Goal: Task Accomplishment & Management: Use online tool/utility

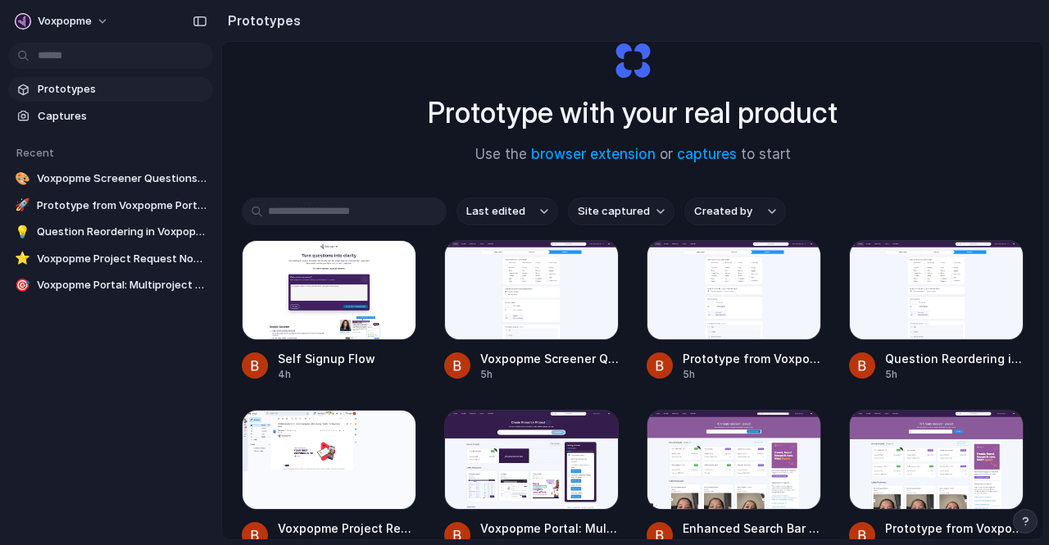
scroll to position [56, 0]
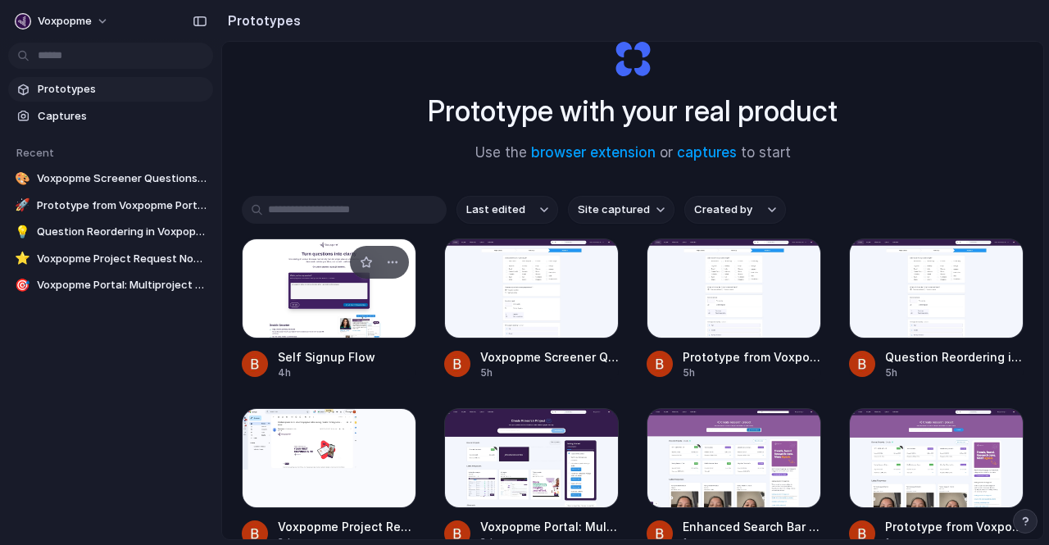
click at [365, 307] on div at bounding box center [329, 289] width 175 height 100
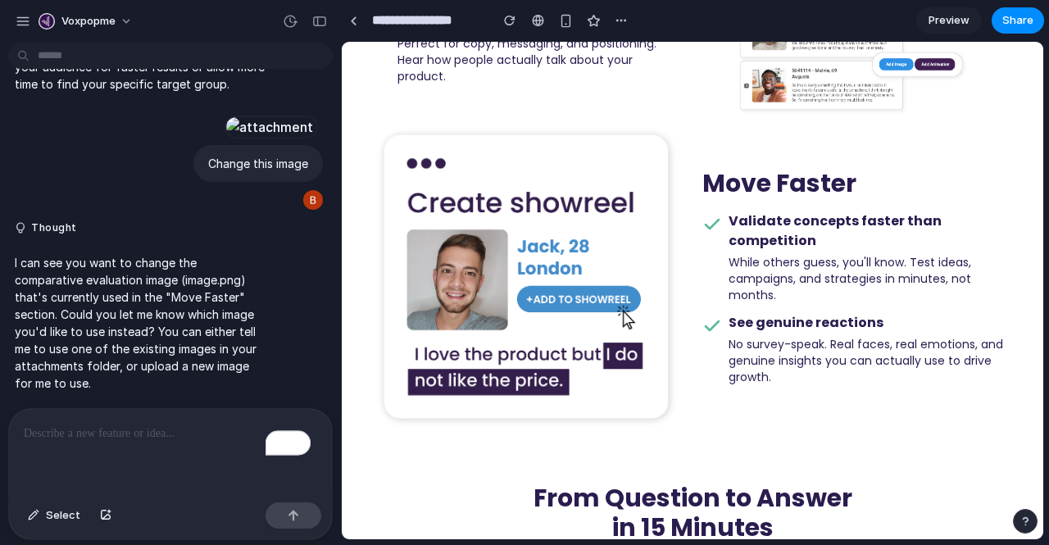
scroll to position [872, 0]
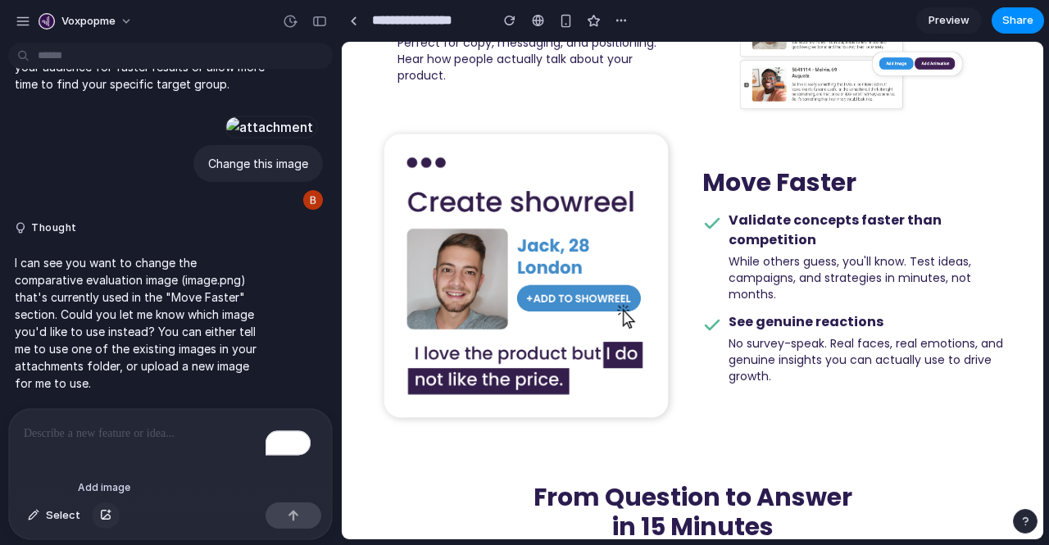
click at [105, 512] on div "button" at bounding box center [105, 516] width 11 height 10
click at [225, 116] on div at bounding box center [270, 127] width 90 height 23
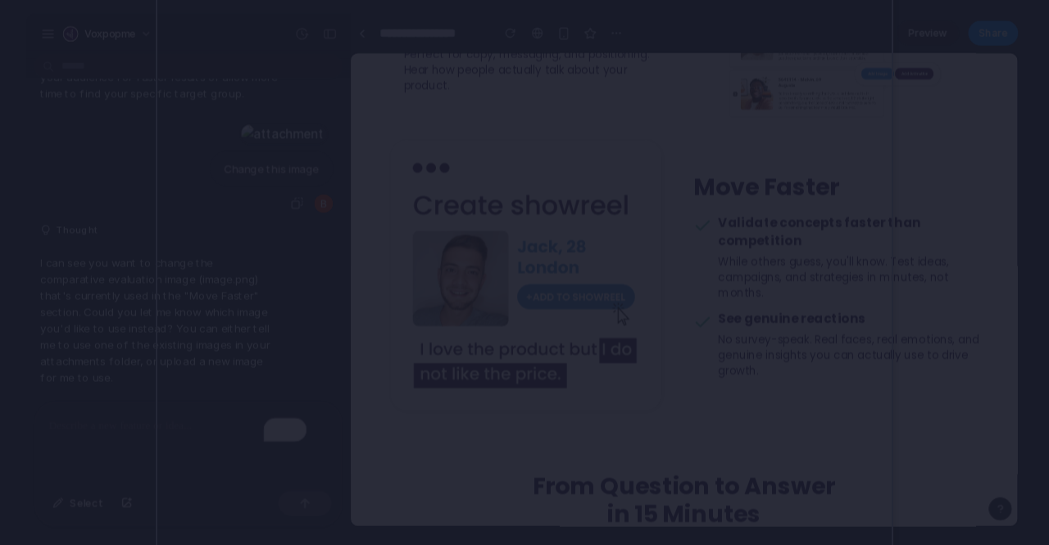
drag, startPoint x: 469, startPoint y: 218, endPoint x: 767, endPoint y: 61, distance: 337.0
click at [767, 61] on div at bounding box center [525, 272] width 738 height 607
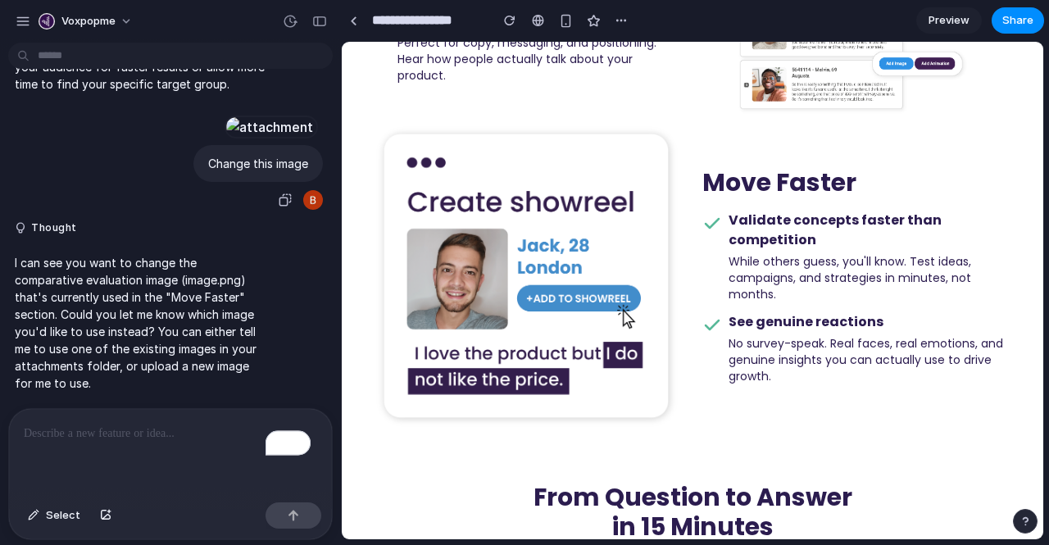
scroll to position [12398, 0]
click at [65, 512] on span "Select" at bounding box center [63, 515] width 34 height 16
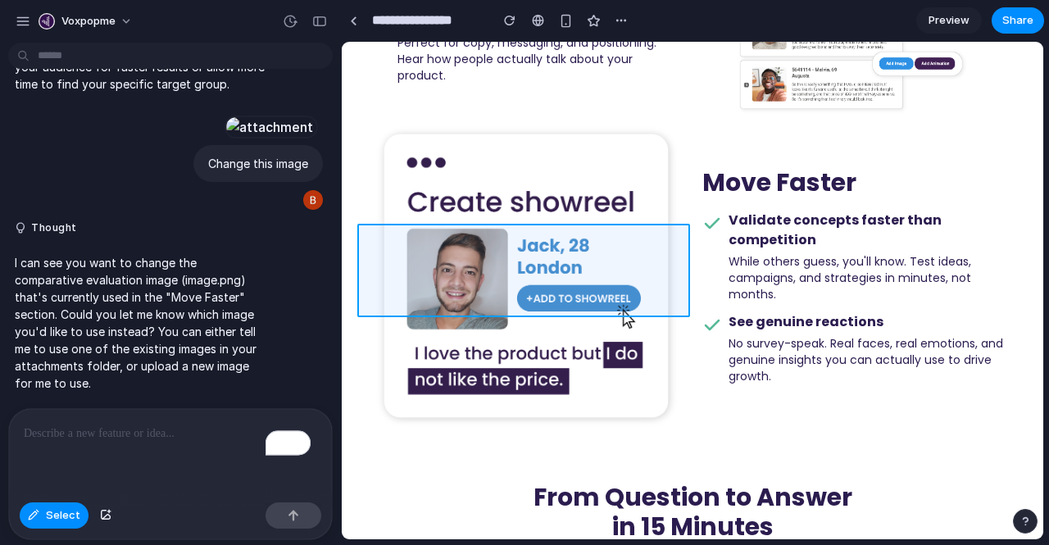
click at [416, 265] on div at bounding box center [692, 291] width 701 height 498
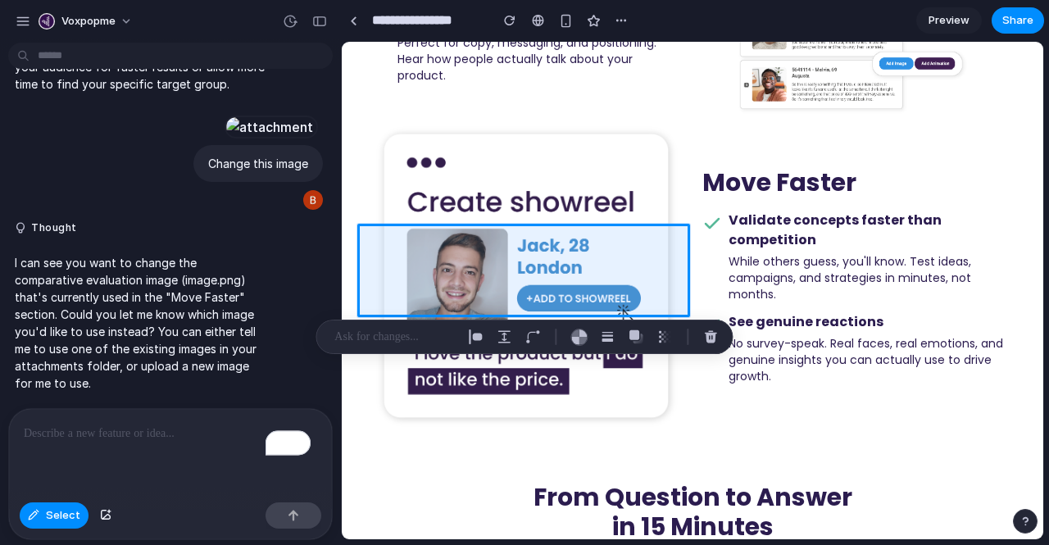
click at [151, 444] on div "To enrich screen reader interactions, please activate Accessibility in Grammarl…" at bounding box center [170, 452] width 323 height 87
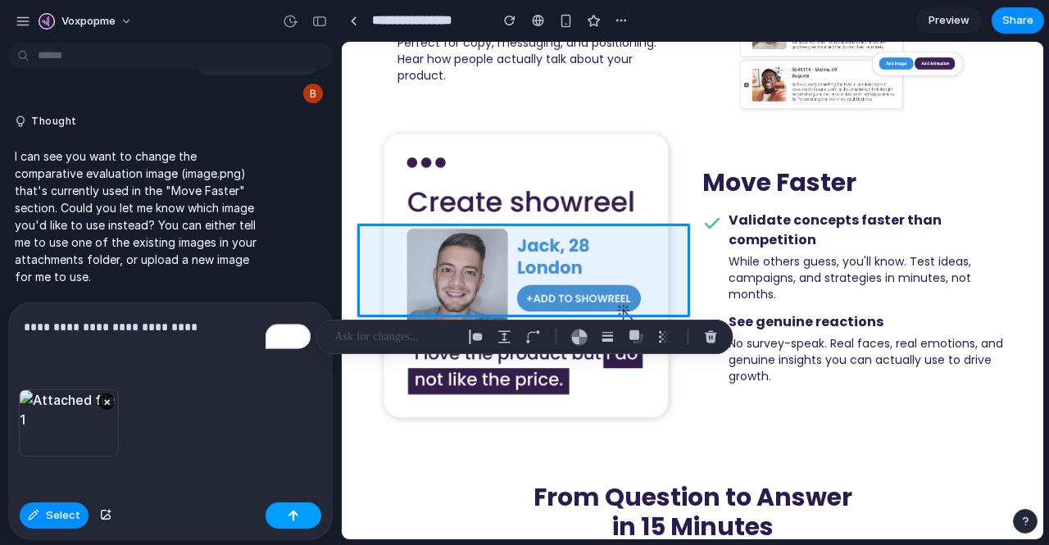
click at [303, 516] on button "button" at bounding box center [294, 516] width 56 height 26
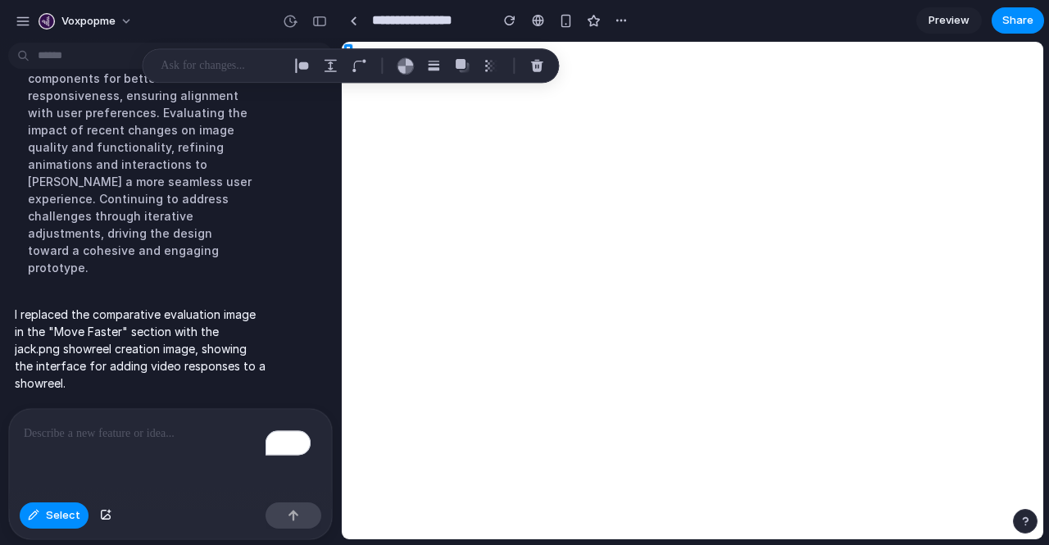
scroll to position [0, 0]
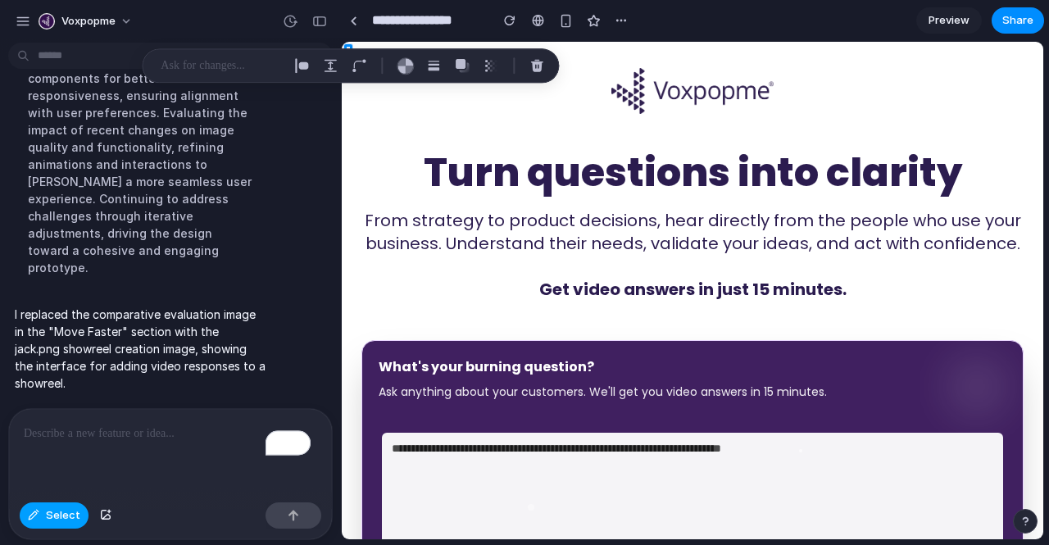
click at [71, 527] on button "Select" at bounding box center [54, 516] width 69 height 26
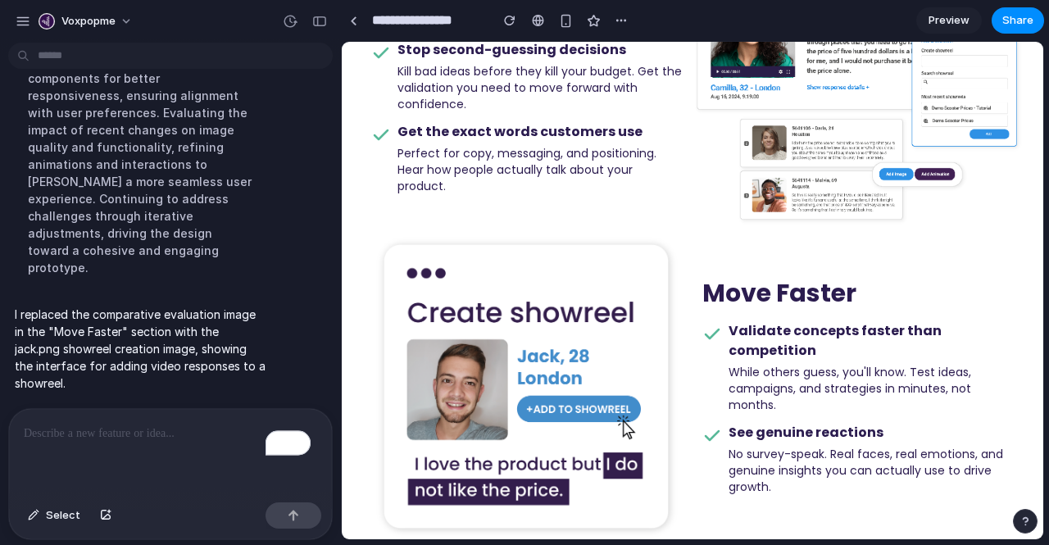
scroll to position [764, 0]
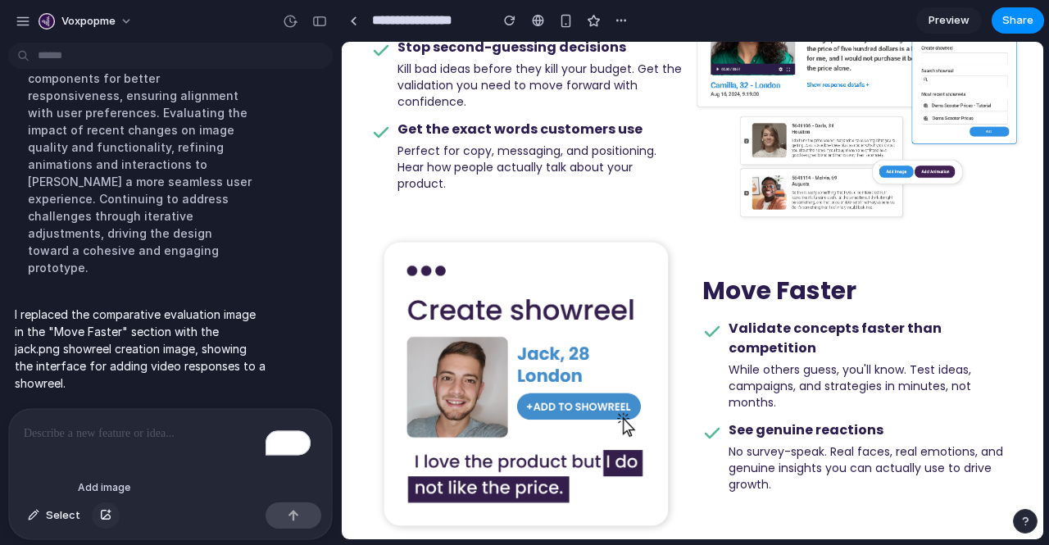
click at [101, 512] on div "button" at bounding box center [105, 516] width 11 height 10
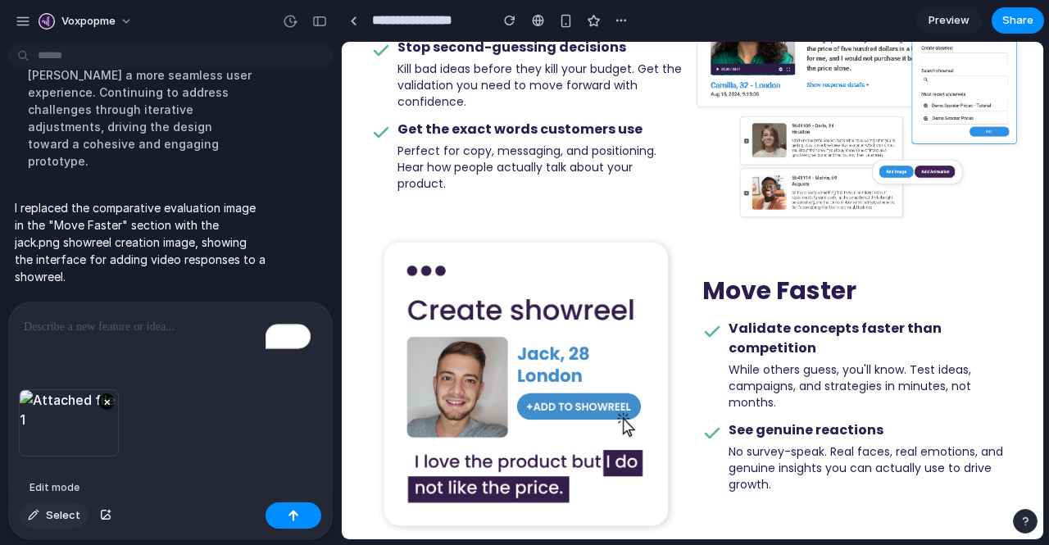
click at [66, 516] on span "Select" at bounding box center [63, 515] width 34 height 16
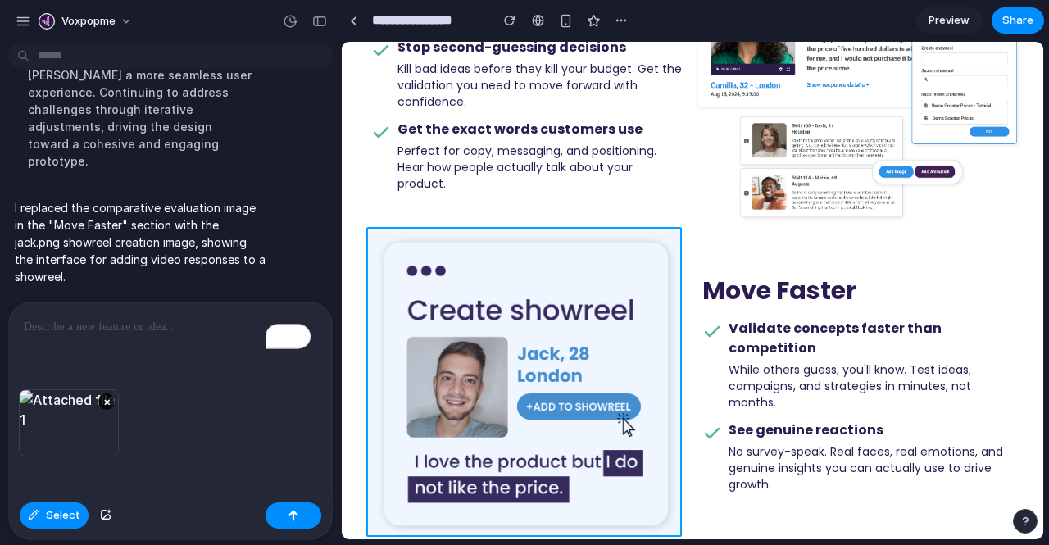
click at [495, 362] on div at bounding box center [692, 291] width 701 height 498
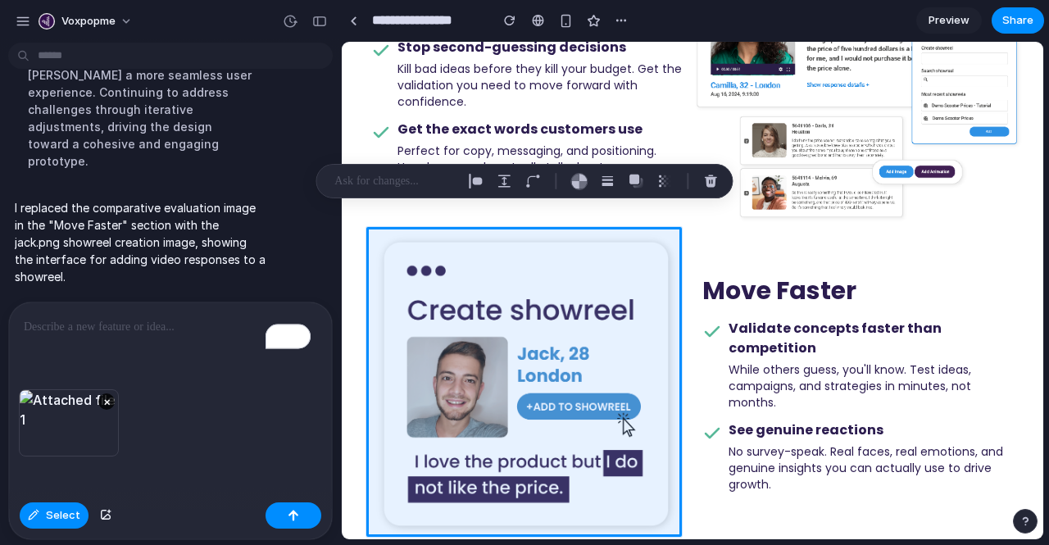
click at [144, 344] on div "To enrich screen reader interactions, please activate Accessibility in Grammarl…" at bounding box center [170, 346] width 323 height 87
click at [311, 520] on button "button" at bounding box center [294, 516] width 56 height 26
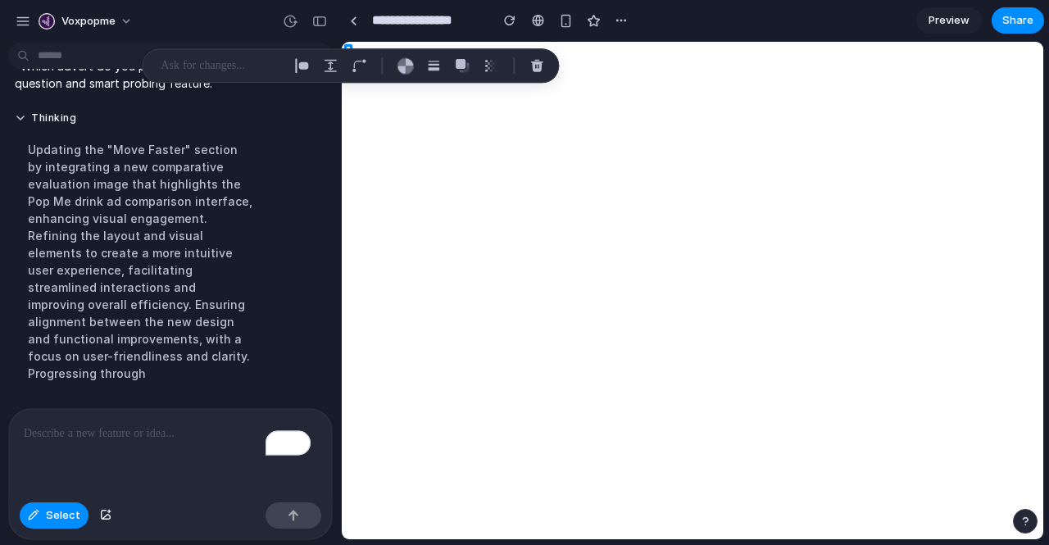
scroll to position [12274, 0]
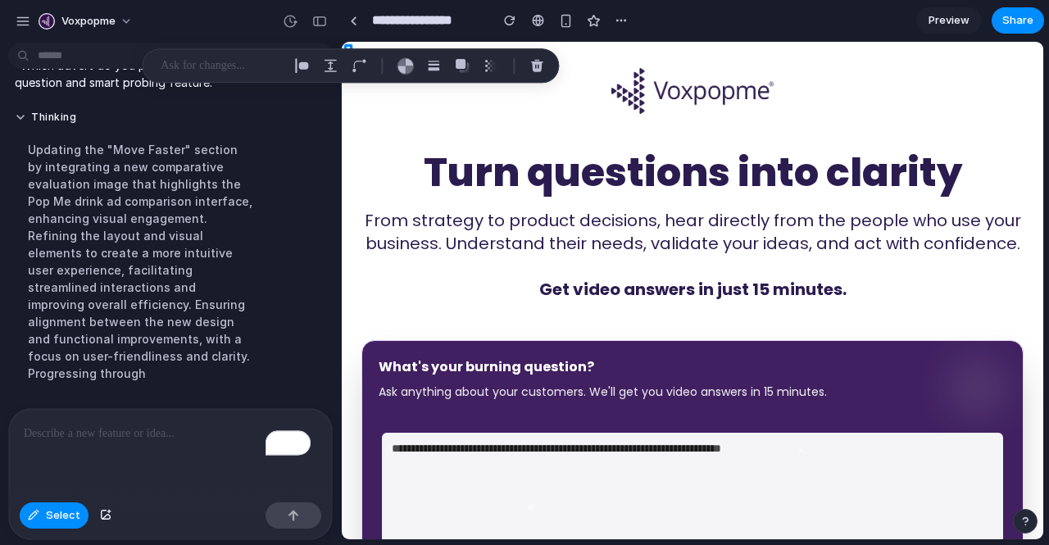
click at [43, 530] on div "Select" at bounding box center [170, 517] width 323 height 43
click at [59, 517] on span "Select" at bounding box center [63, 515] width 34 height 16
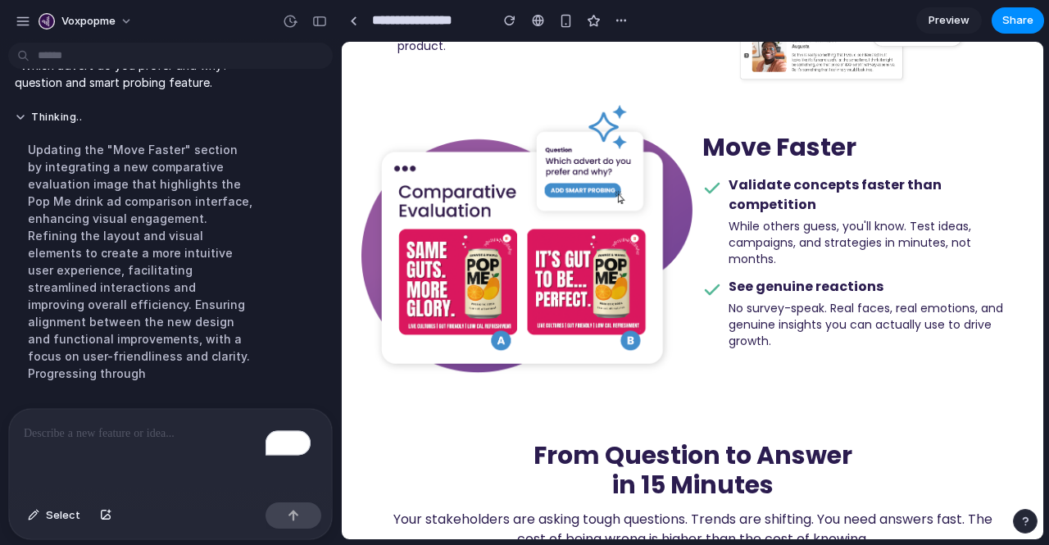
scroll to position [741, 0]
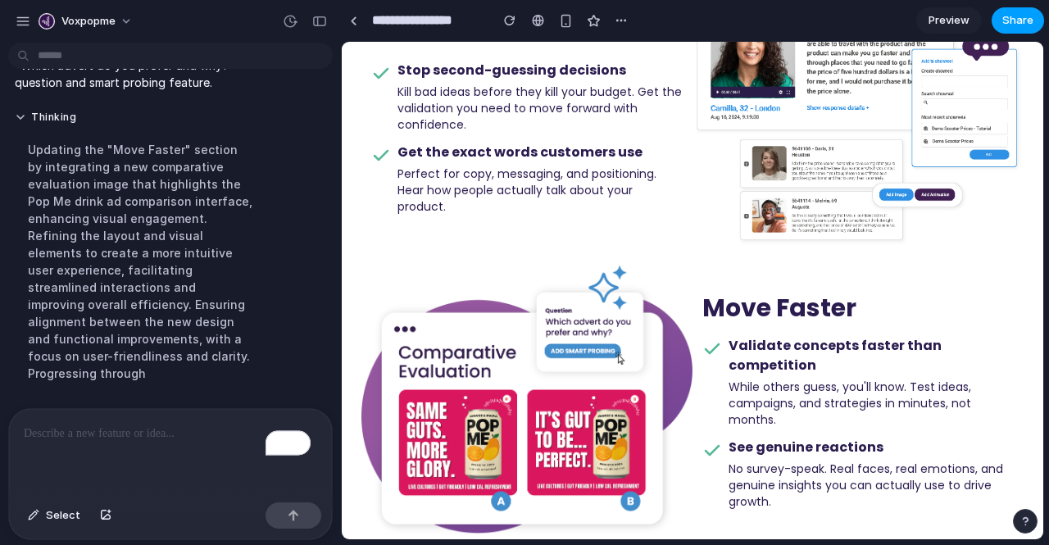
click at [1008, 17] on span "Share" at bounding box center [1018, 20] width 31 height 16
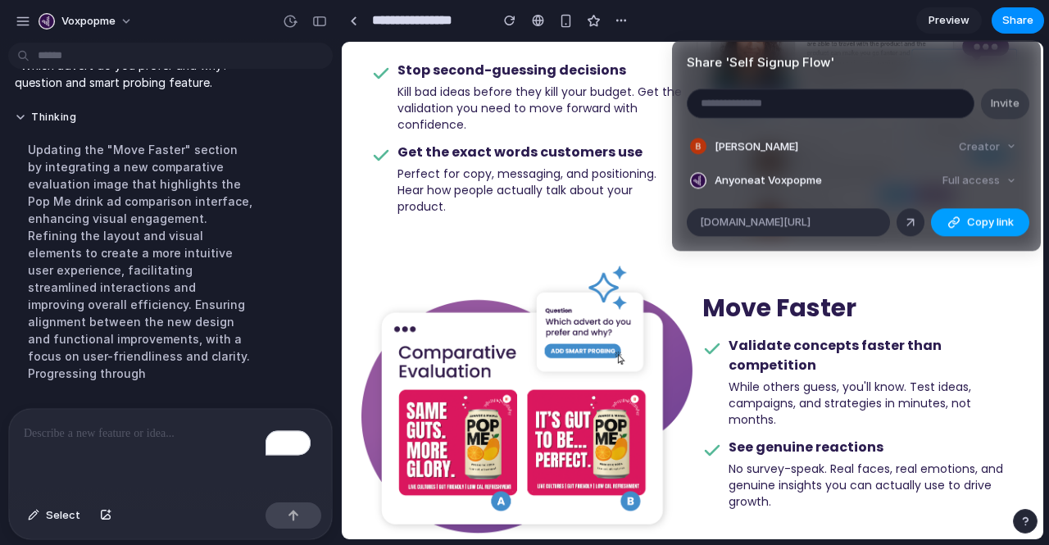
click at [967, 226] on span "Copy link" at bounding box center [990, 222] width 47 height 16
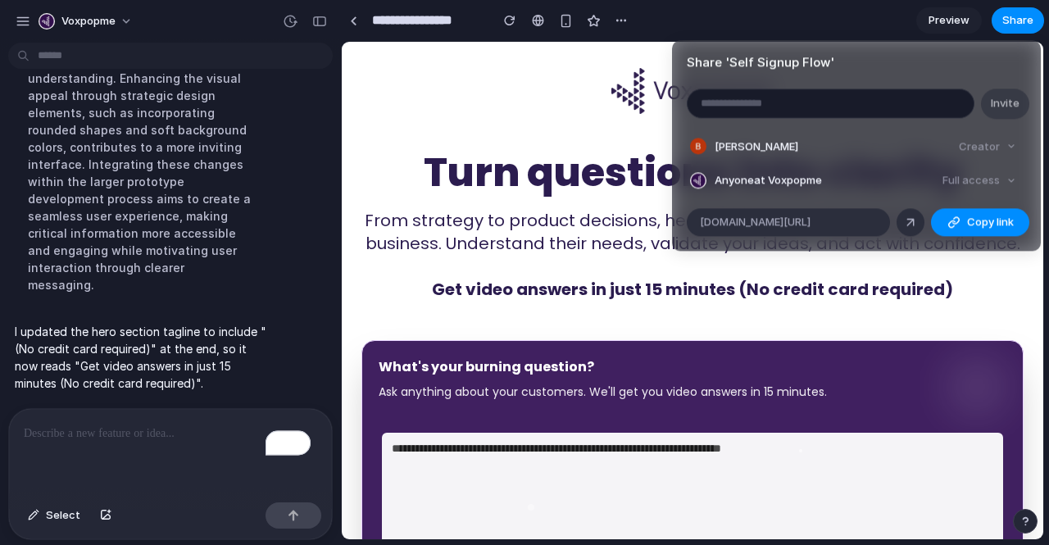
scroll to position [11542, 0]
click at [18, 20] on div "Share ' Self Signup Flow ' Invite [PERSON_NAME] Creator Anyone at Voxpopme Full…" at bounding box center [524, 272] width 1049 height 545
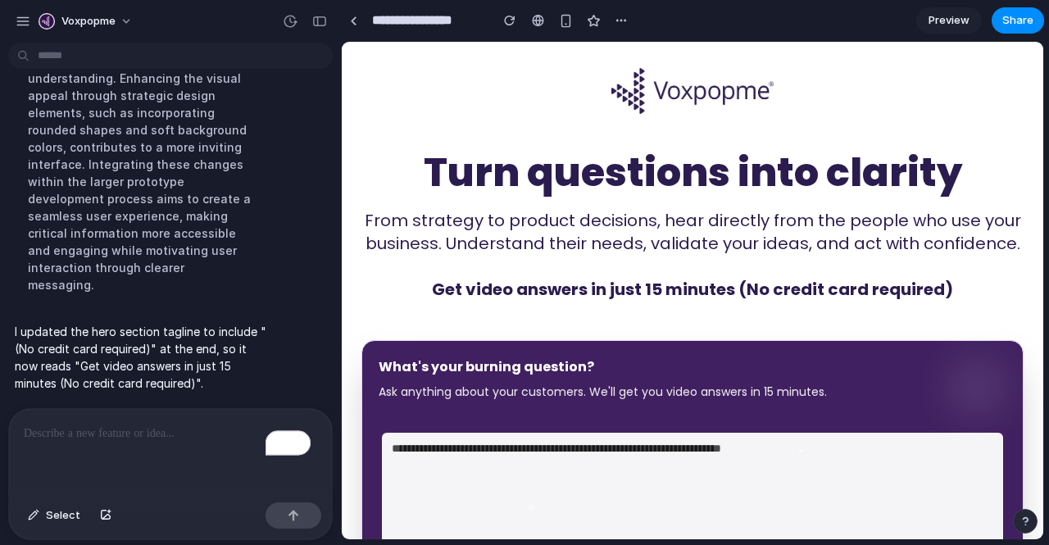
click at [18, 20] on div "button" at bounding box center [23, 21] width 15 height 15
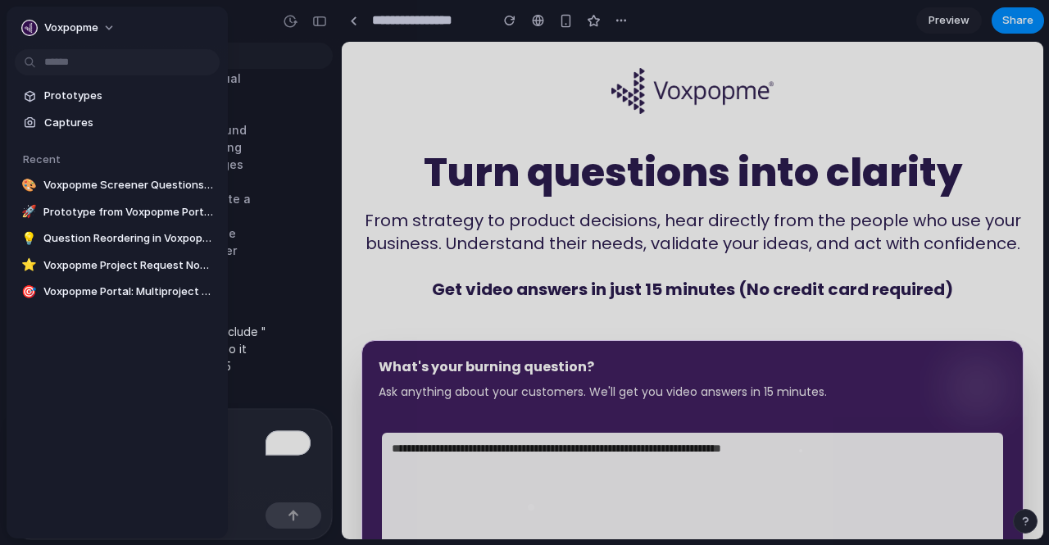
click at [18, 20] on div "Voxpopme Feedback for Agent You are missing the business context in your genera…" at bounding box center [524, 272] width 1049 height 545
click at [87, 182] on span "Voxpopme Screener Questions Reordering Feature" at bounding box center [128, 185] width 170 height 16
type input "**********"
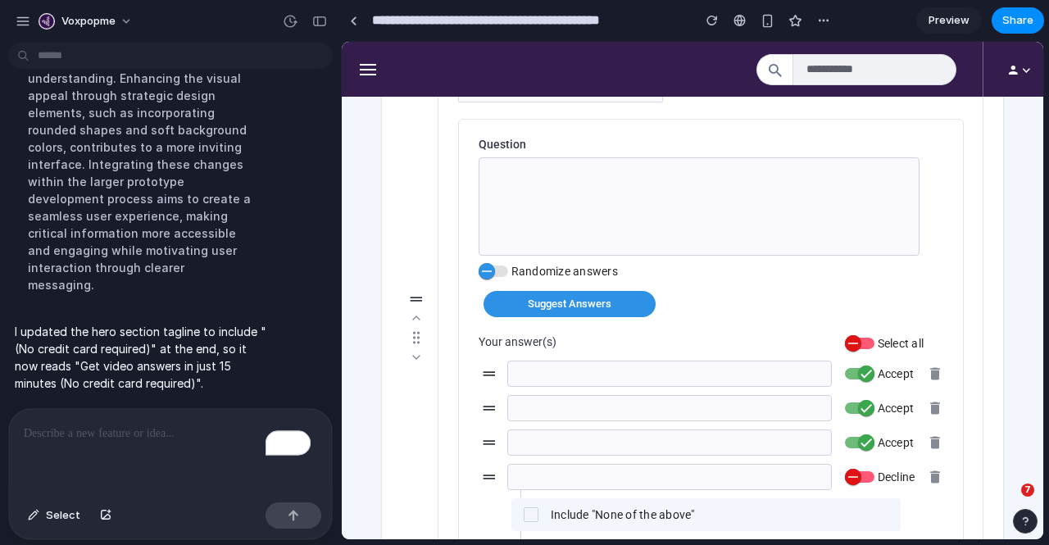
scroll to position [1944, 0]
click at [135, 425] on p "To enrich screen reader interactions, please activate Accessibility in Grammarl…" at bounding box center [167, 434] width 287 height 20
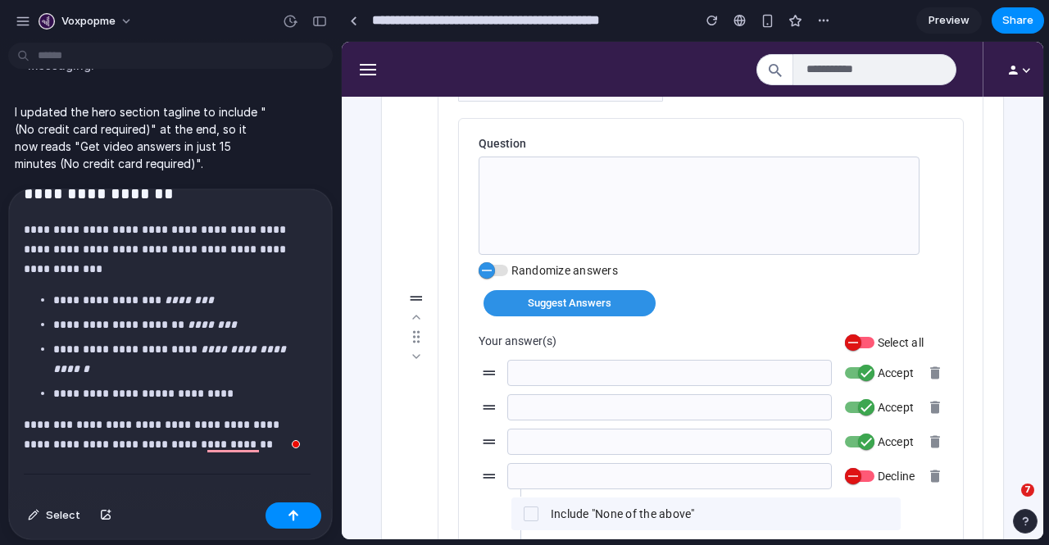
scroll to position [0, 0]
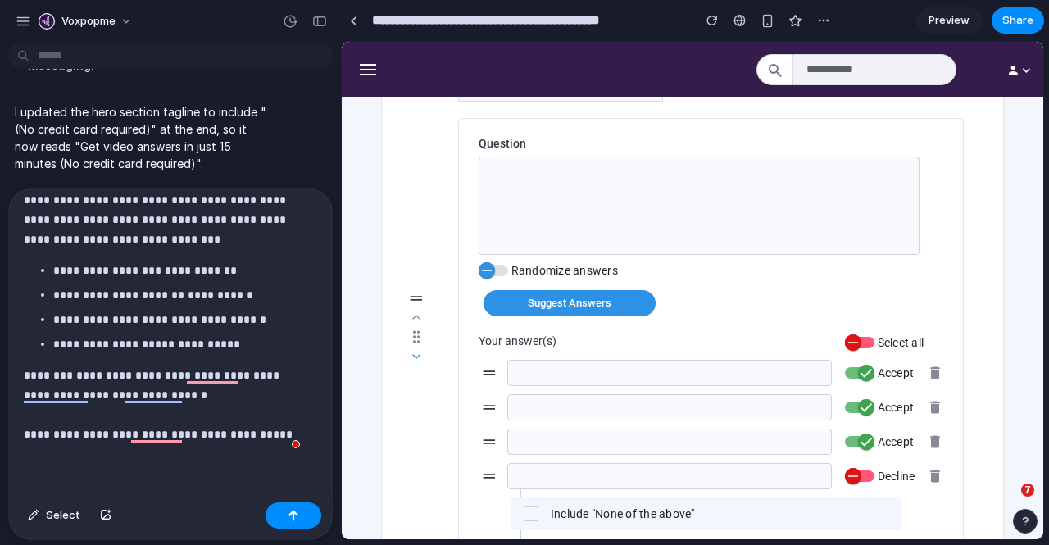
click at [423, 353] on icon at bounding box center [416, 356] width 13 height 13
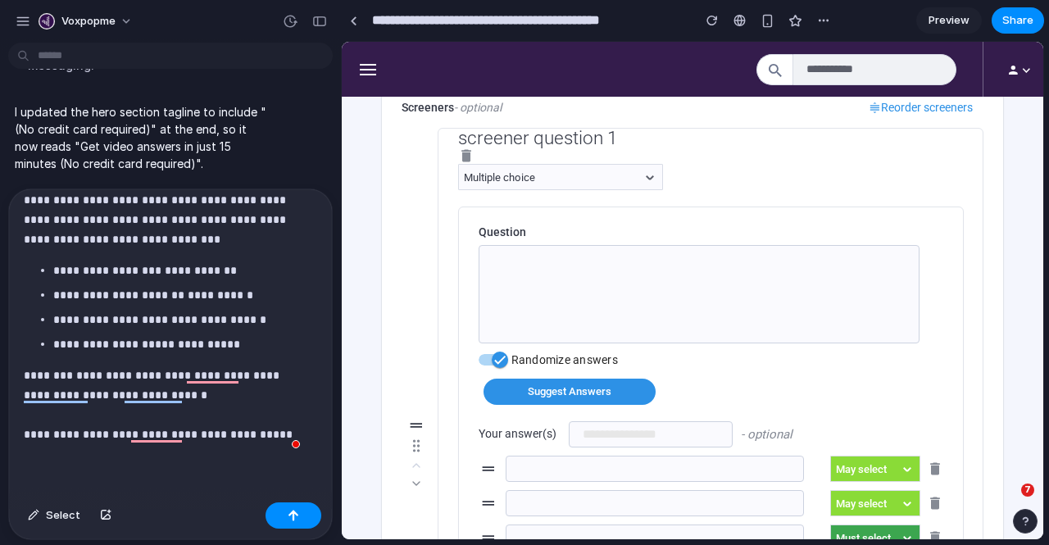
scroll to position [1284, 0]
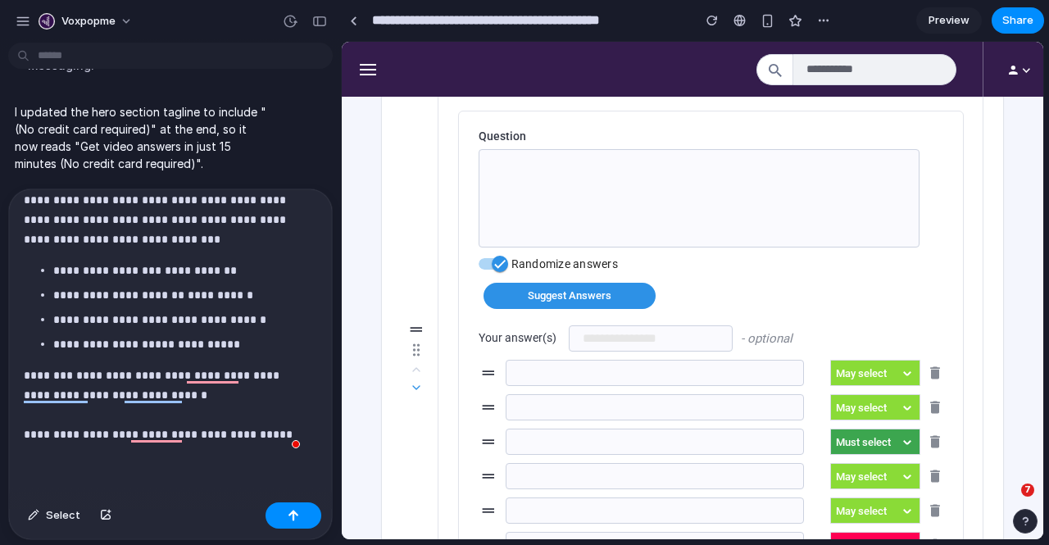
click at [423, 388] on icon at bounding box center [416, 387] width 13 height 13
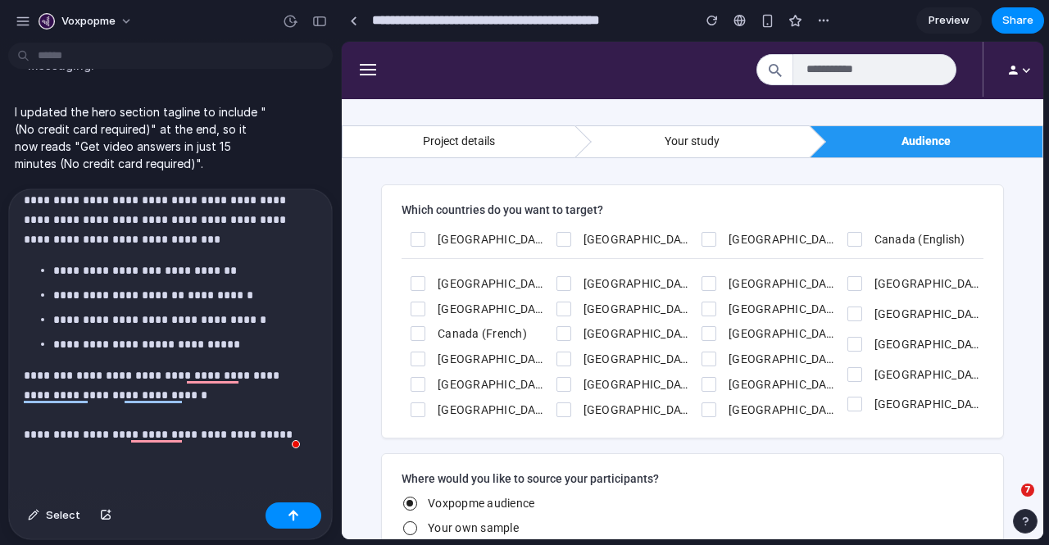
scroll to position [0, 0]
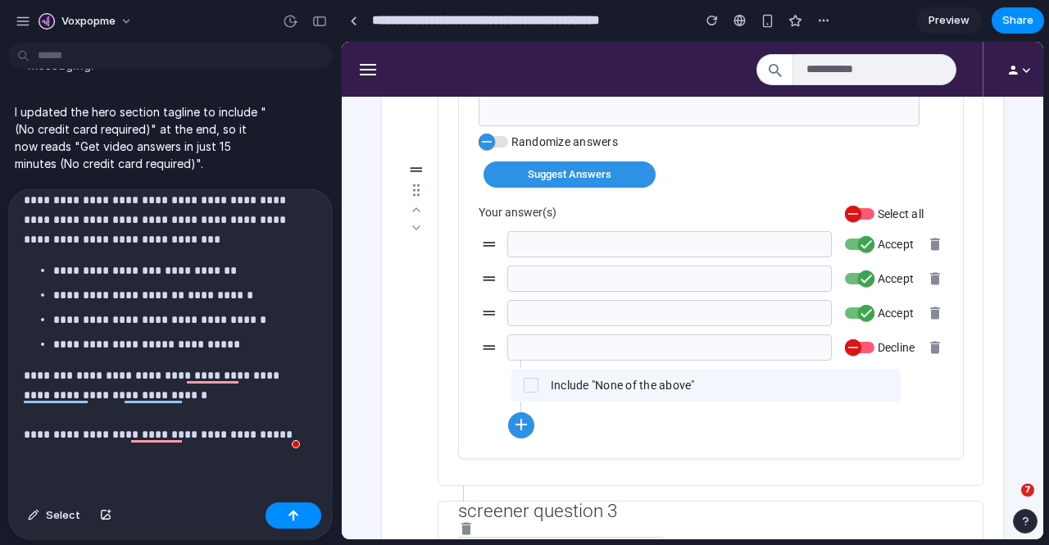
click at [282, 429] on p "**********" at bounding box center [164, 405] width 280 height 79
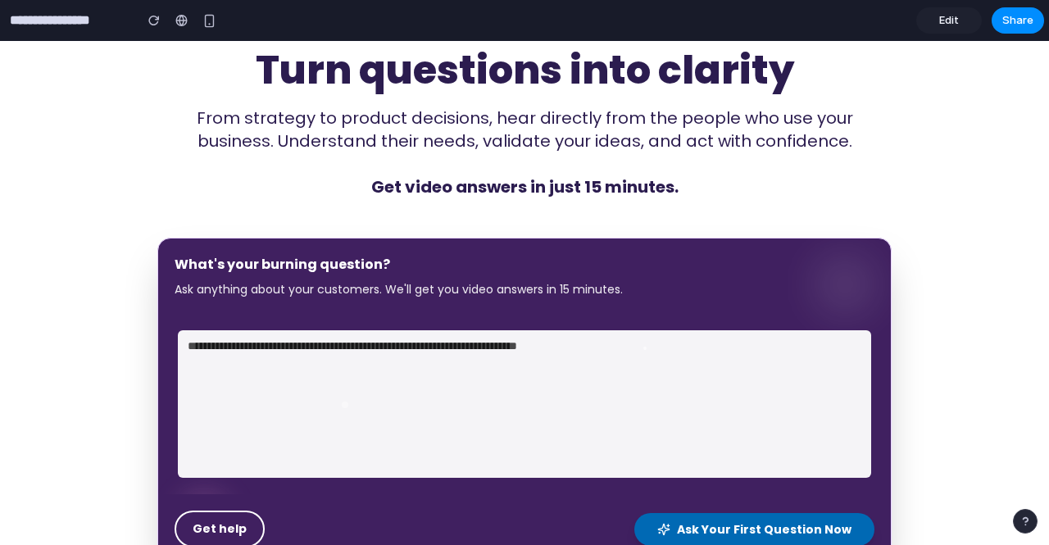
scroll to position [102, 0]
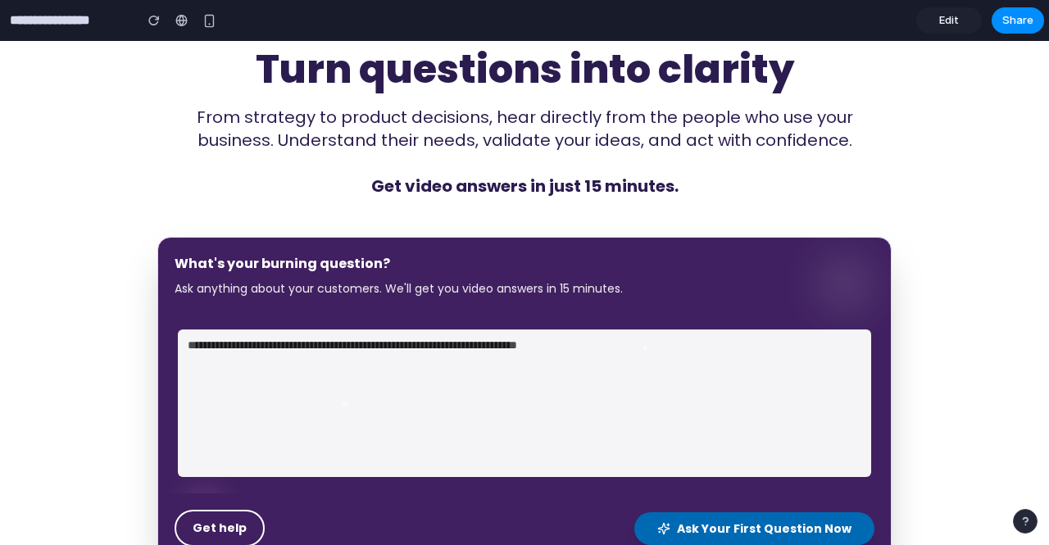
click at [945, 27] on span "Edit" at bounding box center [950, 20] width 20 height 16
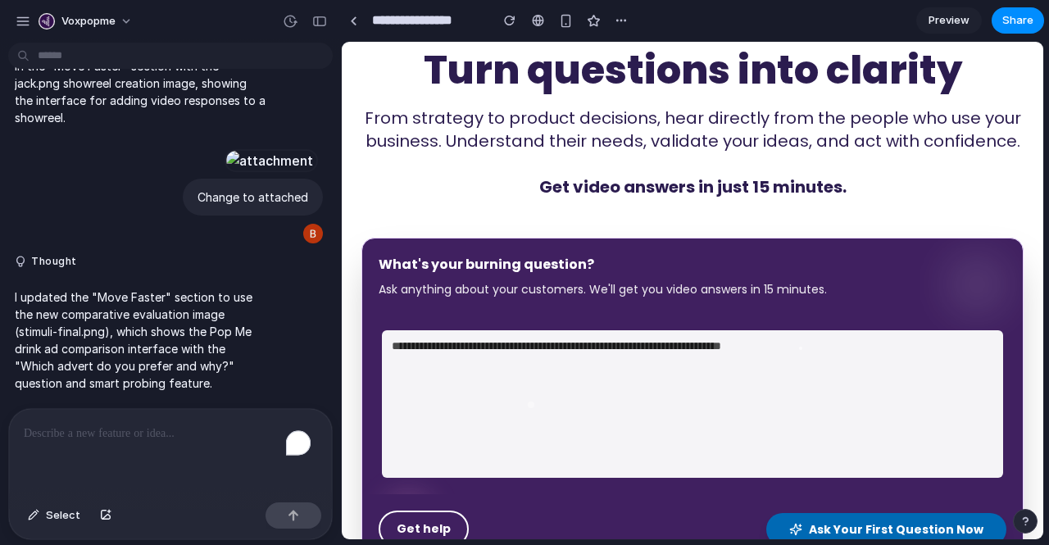
scroll to position [12024, 0]
click at [52, 516] on span "Select" at bounding box center [63, 515] width 34 height 16
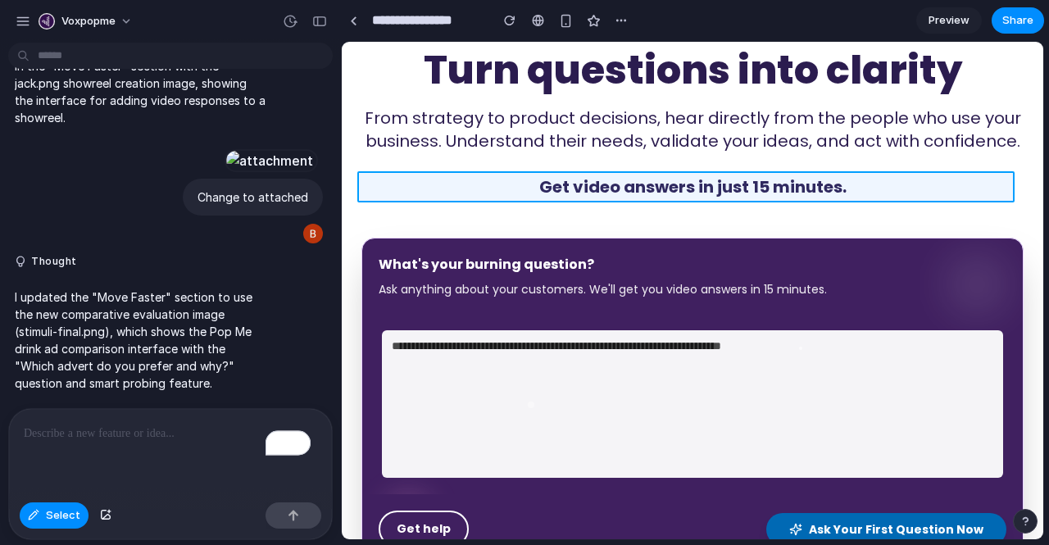
click at [784, 184] on div at bounding box center [692, 291] width 701 height 498
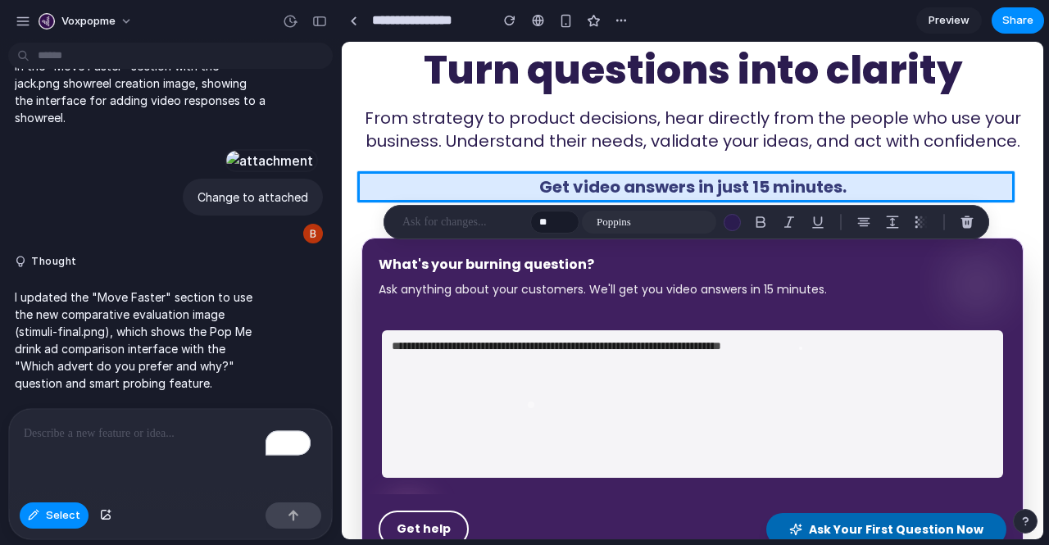
click at [712, 190] on div at bounding box center [692, 291] width 701 height 498
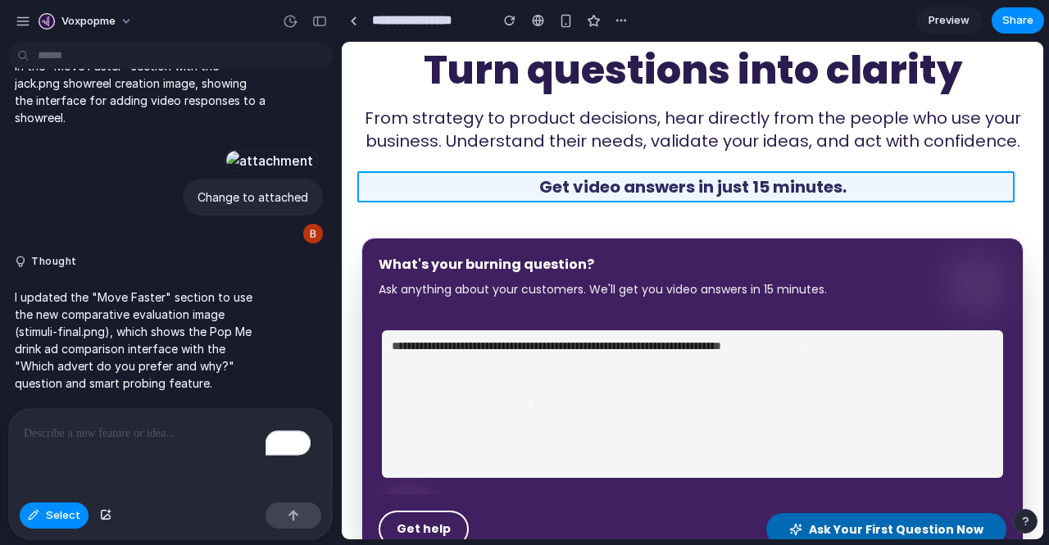
click at [834, 188] on div at bounding box center [692, 291] width 701 height 498
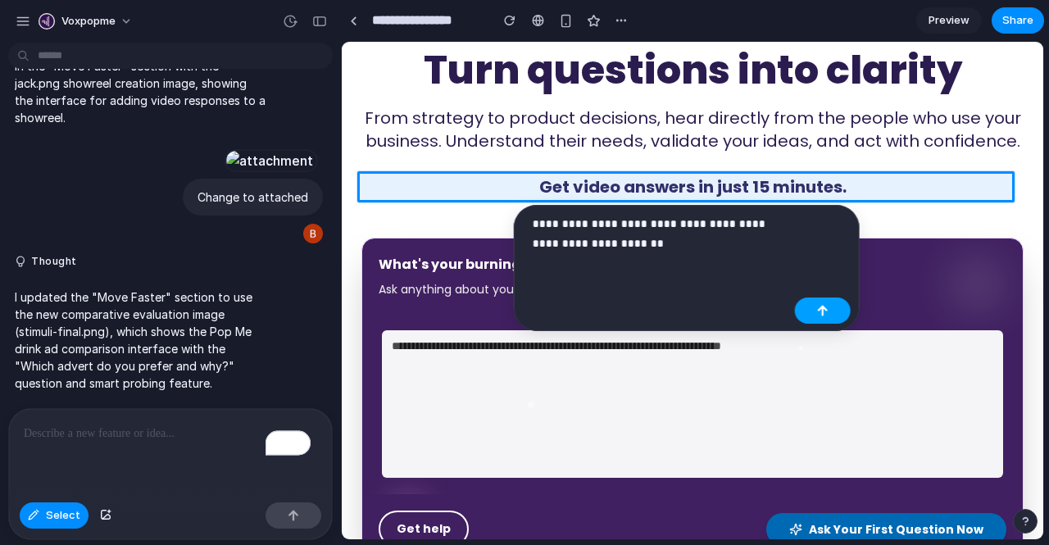
click at [811, 312] on button "button" at bounding box center [823, 311] width 56 height 26
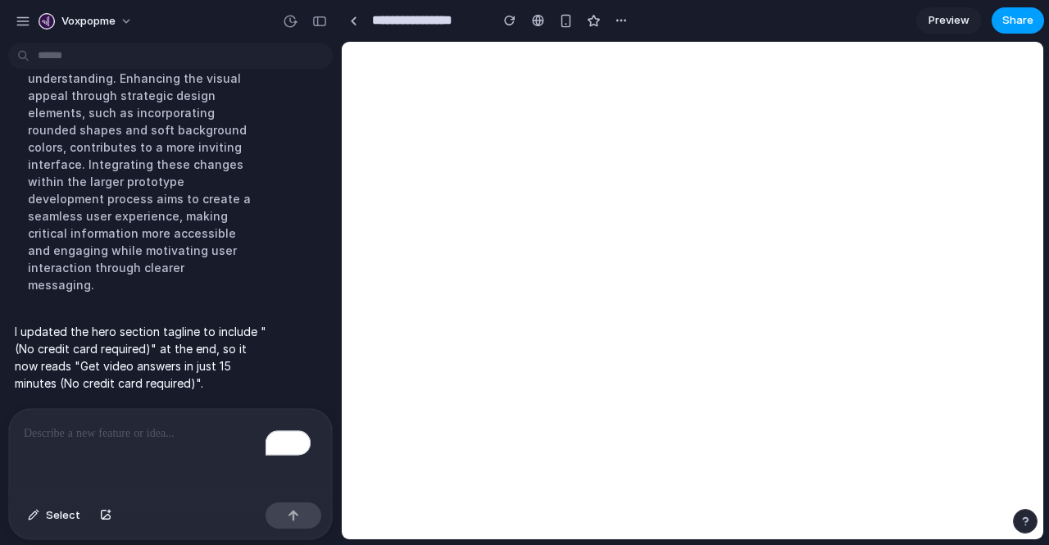
scroll to position [0, 0]
